Goal: Task Accomplishment & Management: Use online tool/utility

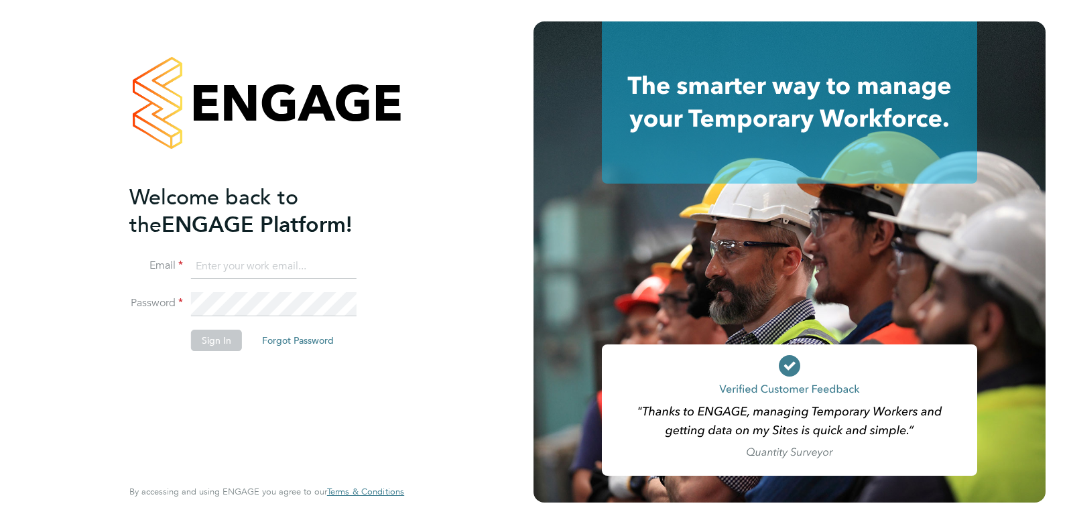
click at [212, 261] on input at bounding box center [274, 267] width 166 height 24
type input "[PERSON_NAME][EMAIL_ADDRESS][DOMAIN_NAME]"
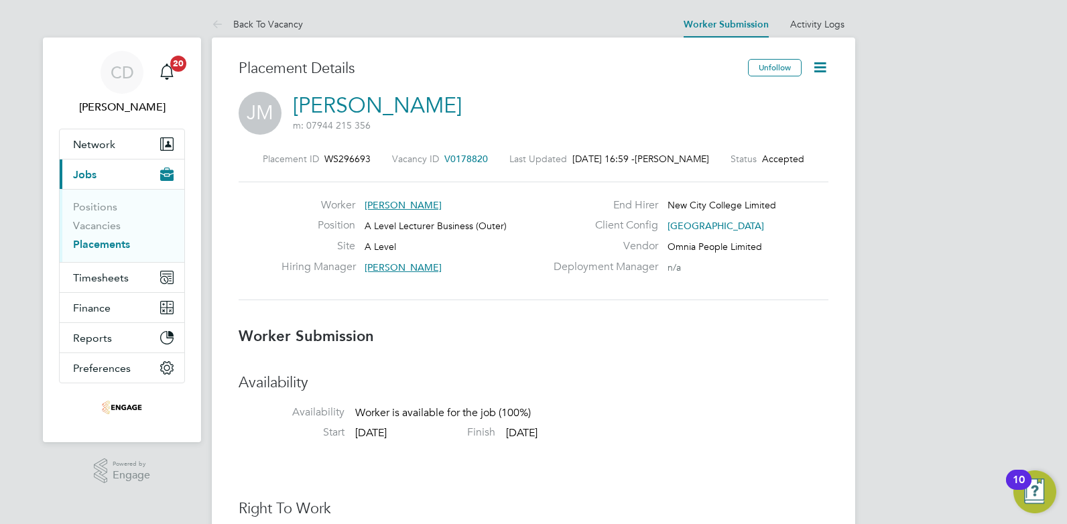
click at [824, 71] on icon at bounding box center [820, 67] width 17 height 17
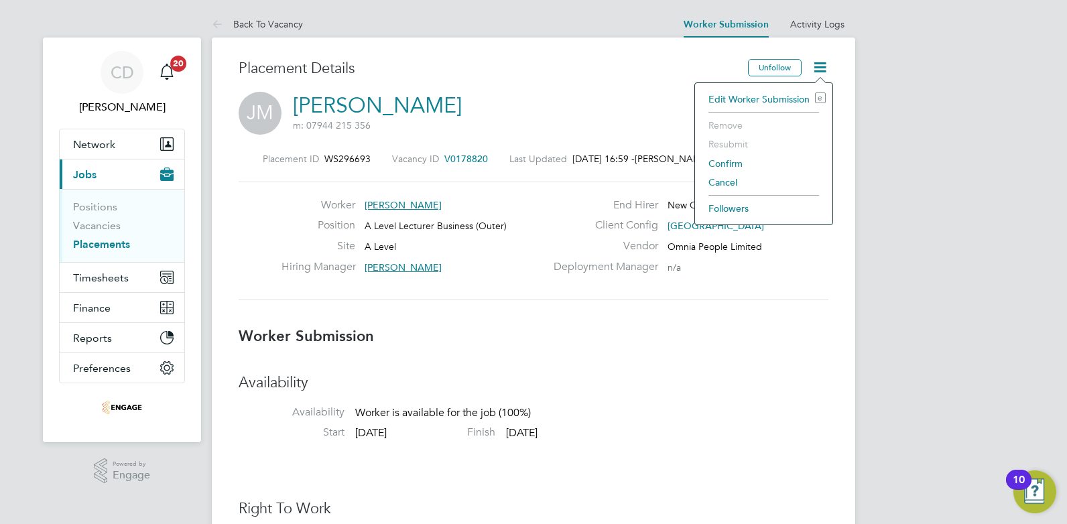
click at [728, 166] on li "Confirm" at bounding box center [764, 163] width 124 height 19
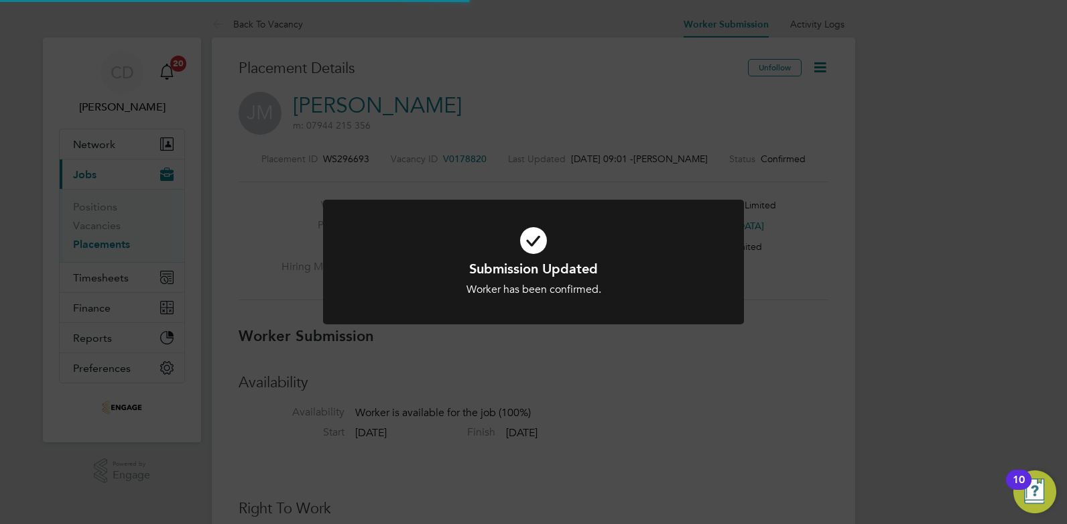
scroll to position [13, 212]
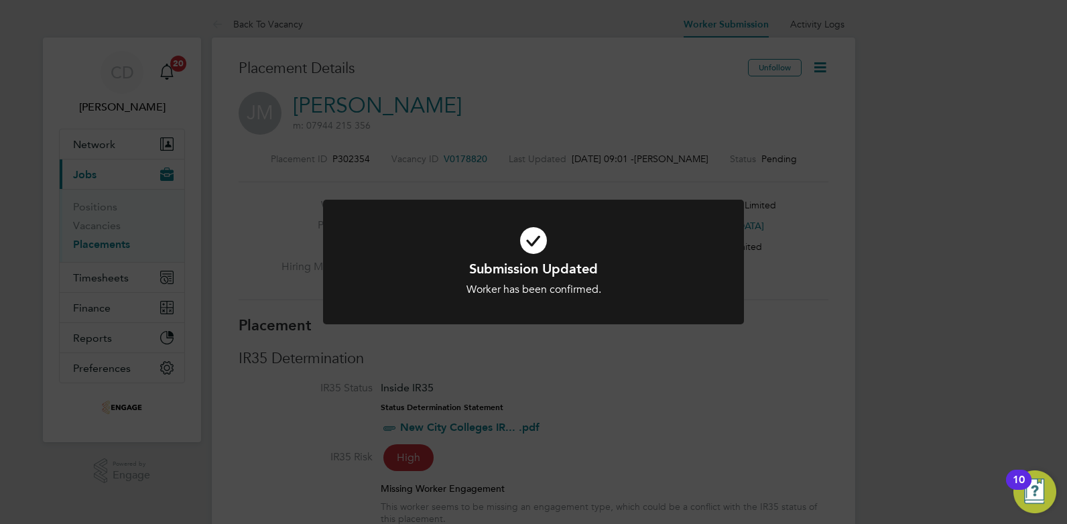
click at [730, 367] on div "Submission Updated Worker has been confirmed. Cancel Okay" at bounding box center [533, 262] width 1067 height 524
